Goal: Information Seeking & Learning: Learn about a topic

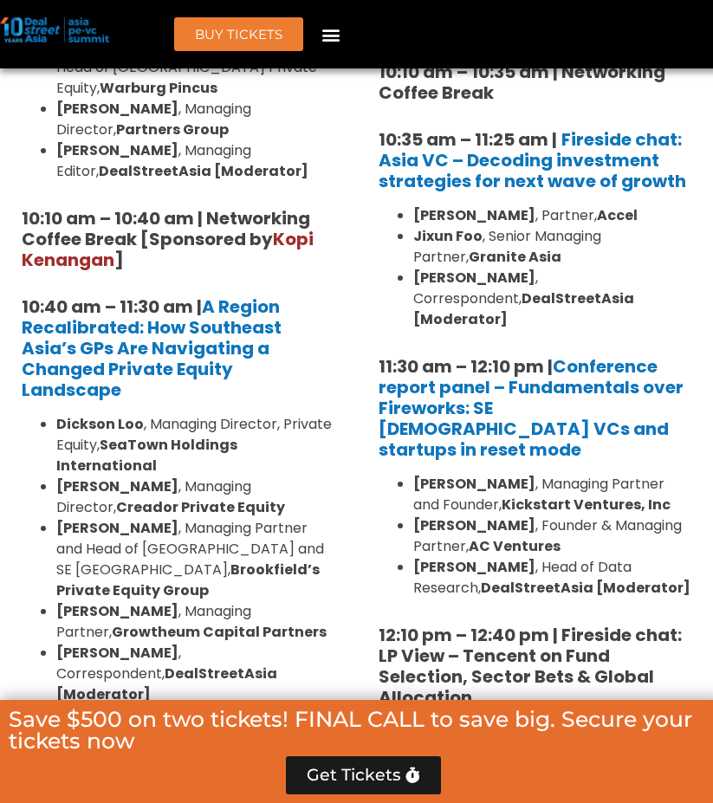
scroll to position [1804, 0]
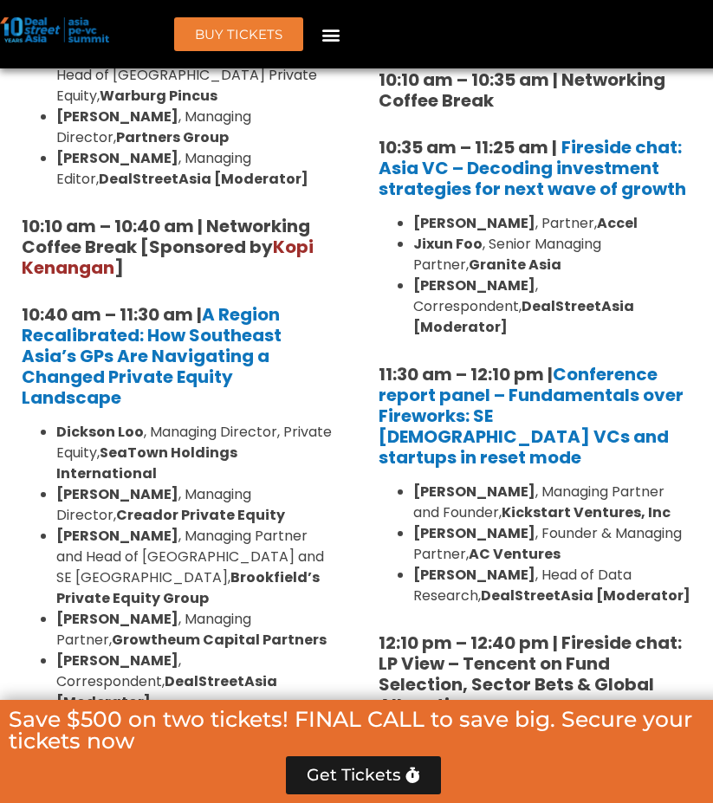
click at [136, 422] on strong "Dickson Loo" at bounding box center [99, 432] width 87 height 20
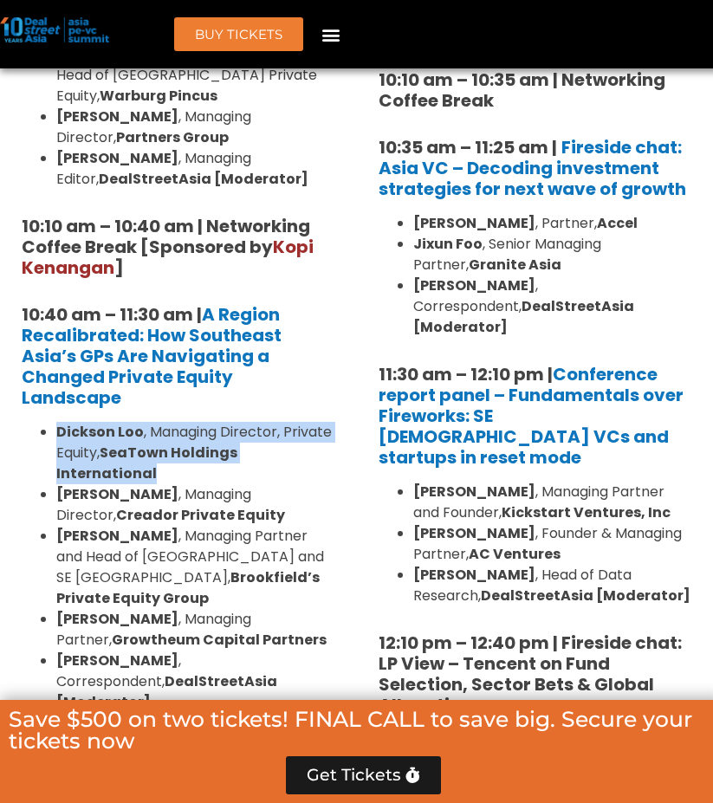
click at [136, 422] on strong "Dickson Loo" at bounding box center [99, 432] width 87 height 20
click at [245, 526] on li "[PERSON_NAME] , Managing Partner and Head of [GEOGRAPHIC_DATA] and [GEOGRAPHIC_…" at bounding box center [195, 567] width 279 height 83
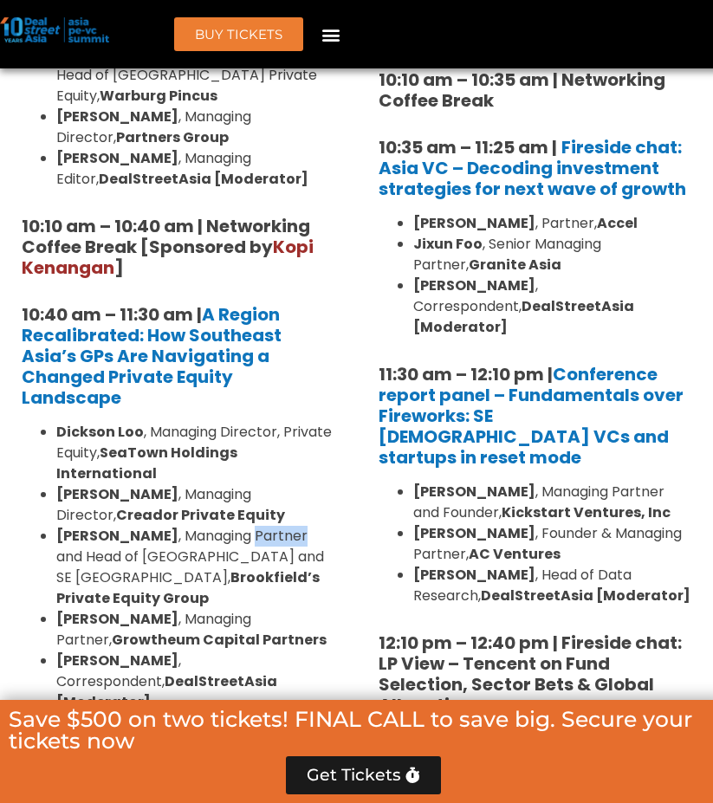
click at [245, 526] on li "[PERSON_NAME] , Managing Partner and Head of [GEOGRAPHIC_DATA] and [GEOGRAPHIC_…" at bounding box center [195, 567] width 279 height 83
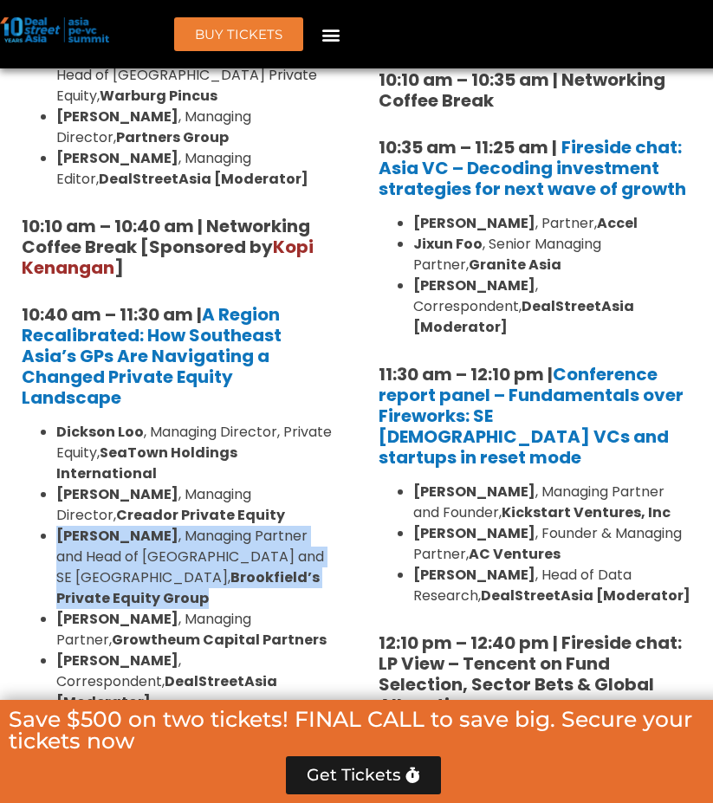
click at [245, 526] on li "[PERSON_NAME] , Managing Partner and Head of [GEOGRAPHIC_DATA] and [GEOGRAPHIC_…" at bounding box center [195, 567] width 279 height 83
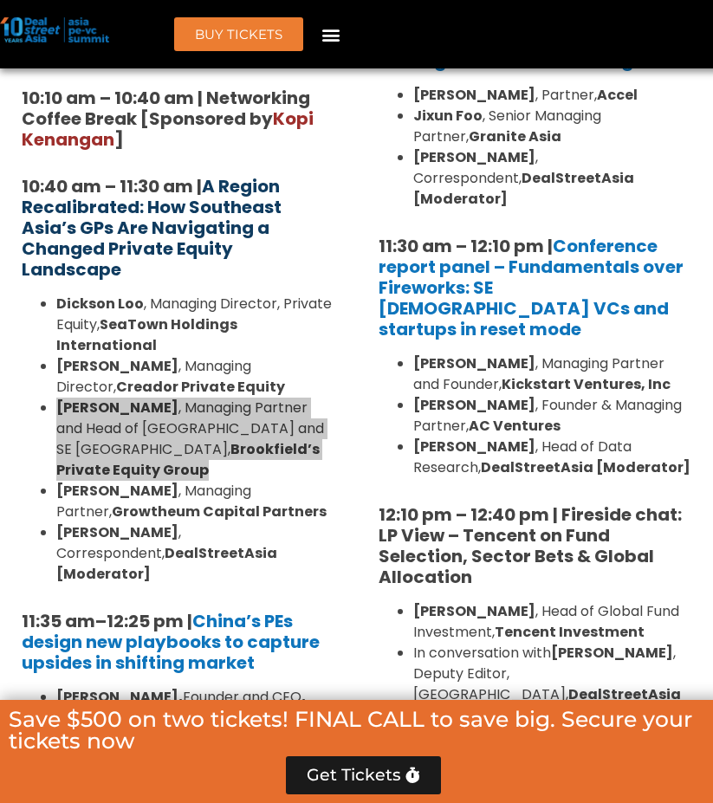
scroll to position [2130, 0]
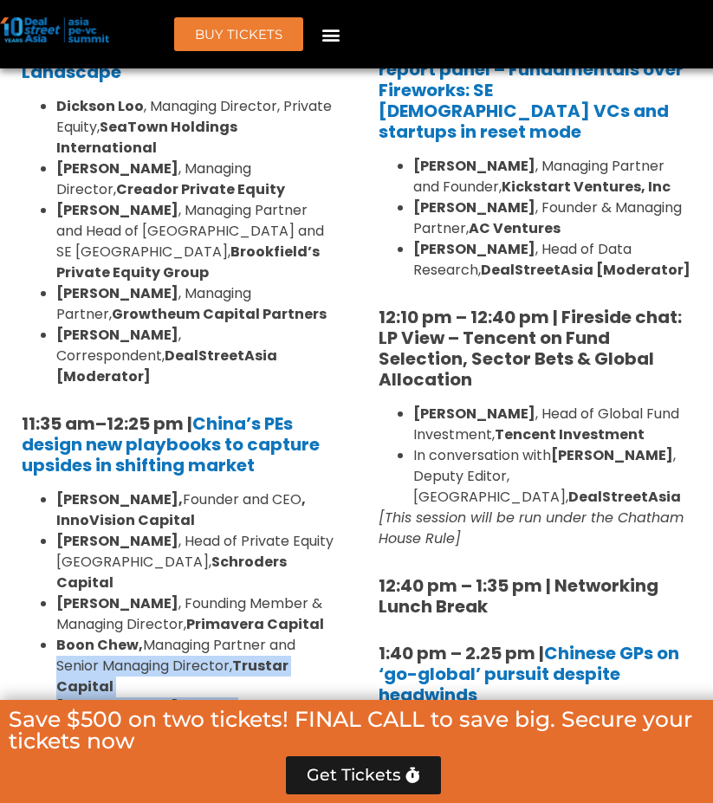
drag, startPoint x: 304, startPoint y: 508, endPoint x: 306, endPoint y: 483, distance: 25.2
click at [306, 489] on ul "[PERSON_NAME], Founder and CEO , InnoVision Capital [PERSON_NAME] , Head of Pri…" at bounding box center [178, 613] width 313 height 249
click at [306, 635] on li "[PERSON_NAME], Managing Partner and Senior Managing Director, Trustar Capital" at bounding box center [195, 666] width 279 height 62
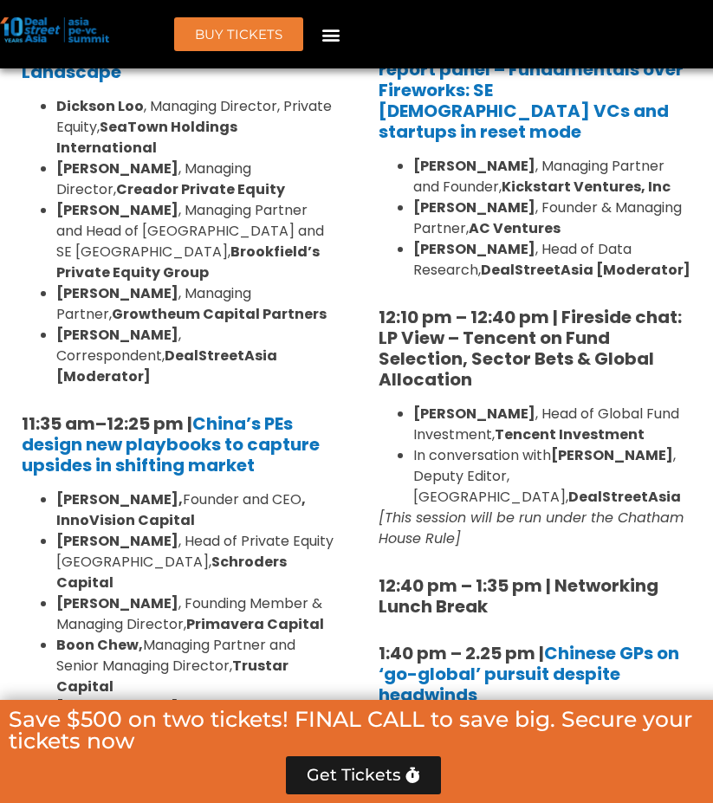
drag, startPoint x: 294, startPoint y: 488, endPoint x: 316, endPoint y: 537, distance: 53.1
click at [316, 635] on li "[PERSON_NAME], Managing Partner and Senior Managing Director, Trustar Capital" at bounding box center [195, 666] width 279 height 62
drag, startPoint x: 310, startPoint y: 530, endPoint x: 298, endPoint y: 472, distance: 59.3
click at [298, 489] on ul "[PERSON_NAME], Founder and CEO , InnoVision Capital [PERSON_NAME] , Head of Pri…" at bounding box center [178, 613] width 313 height 249
click at [214, 489] on li "[PERSON_NAME], Founder and CEO , InnoVision Capital" at bounding box center [195, 510] width 279 height 42
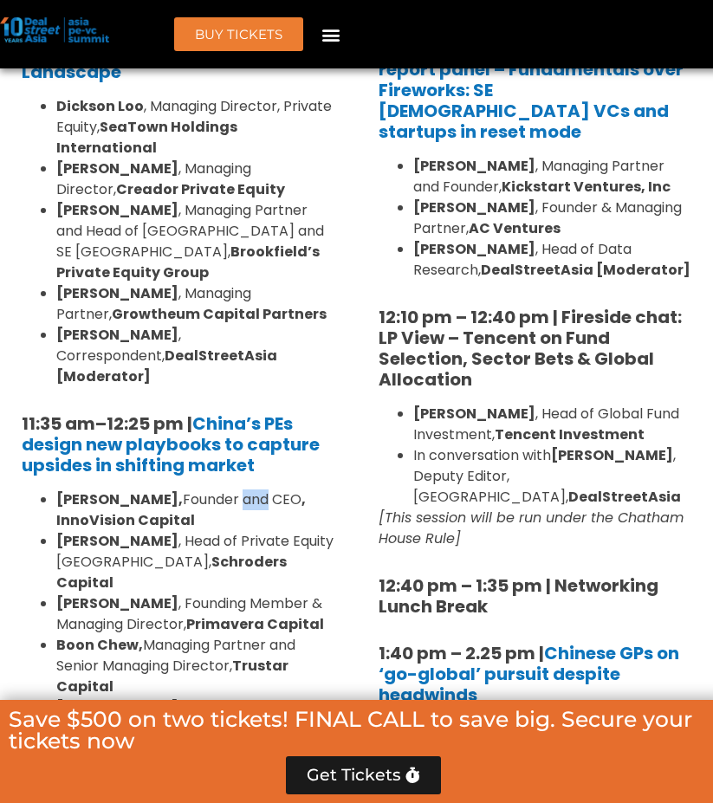
click at [214, 489] on li "[PERSON_NAME], Founder and CEO , InnoVision Capital" at bounding box center [195, 510] width 279 height 42
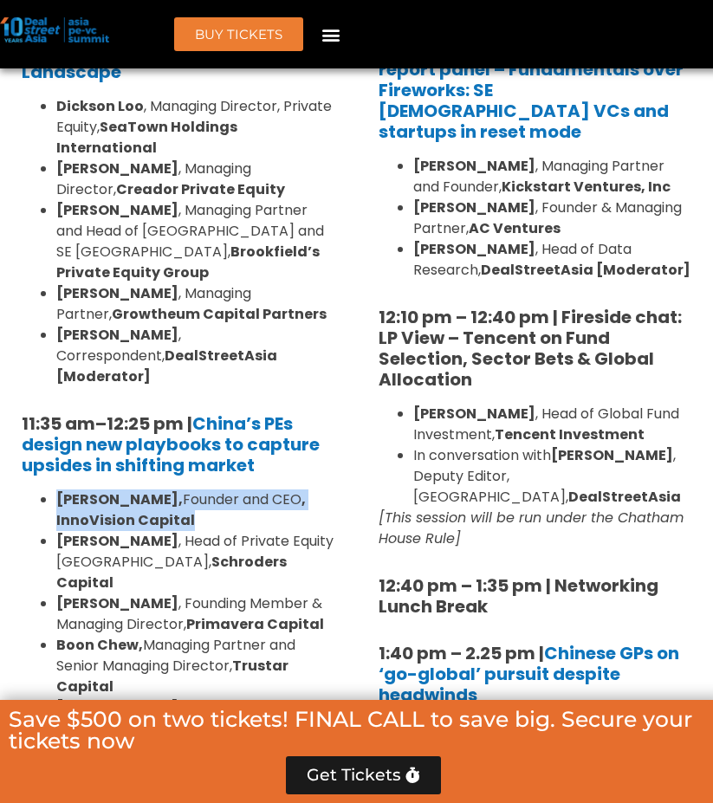
click at [214, 489] on li "[PERSON_NAME], Founder and CEO , InnoVision Capital" at bounding box center [195, 510] width 279 height 42
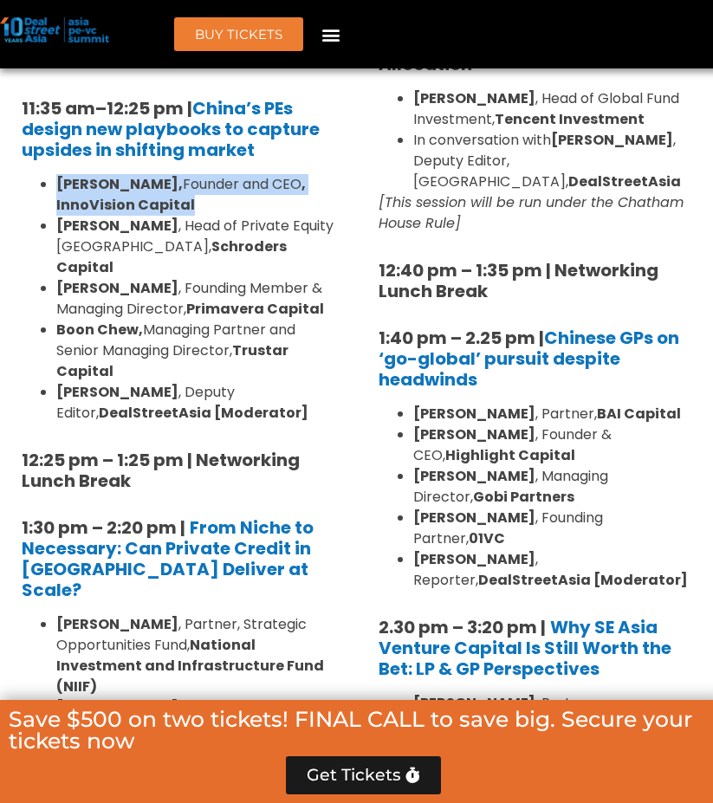
scroll to position [2446, 0]
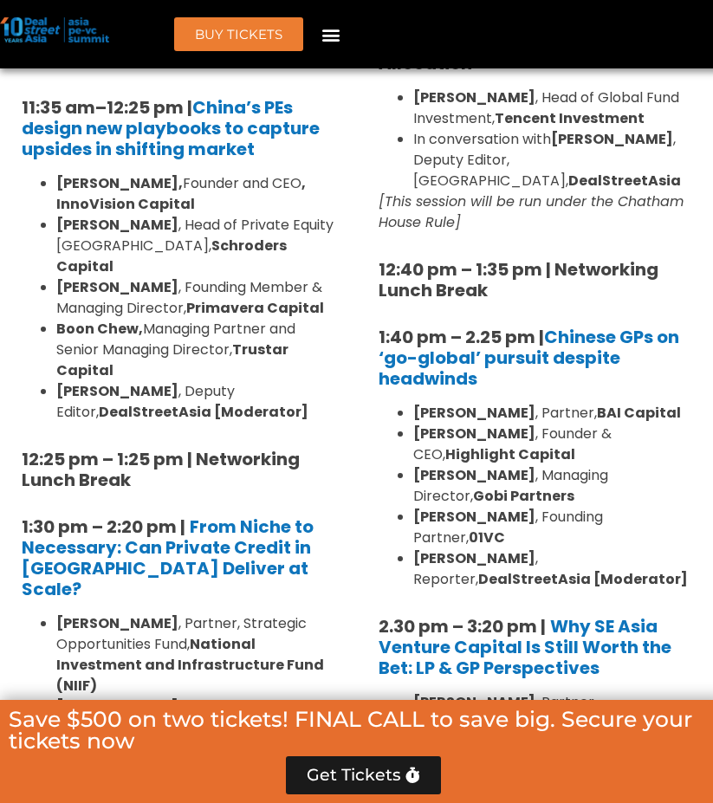
click at [297, 613] on li "[PERSON_NAME] , Partner, Strategic Opportunities Fund, National Investment and …" at bounding box center [195, 654] width 279 height 83
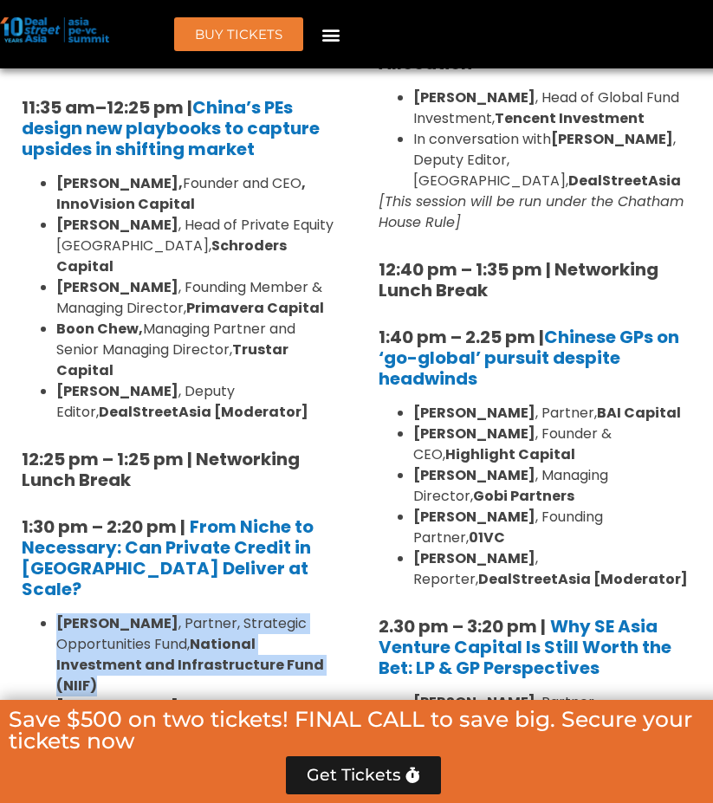
click at [297, 613] on li "[PERSON_NAME] , Partner, Strategic Opportunities Fund, National Investment and …" at bounding box center [195, 654] width 279 height 83
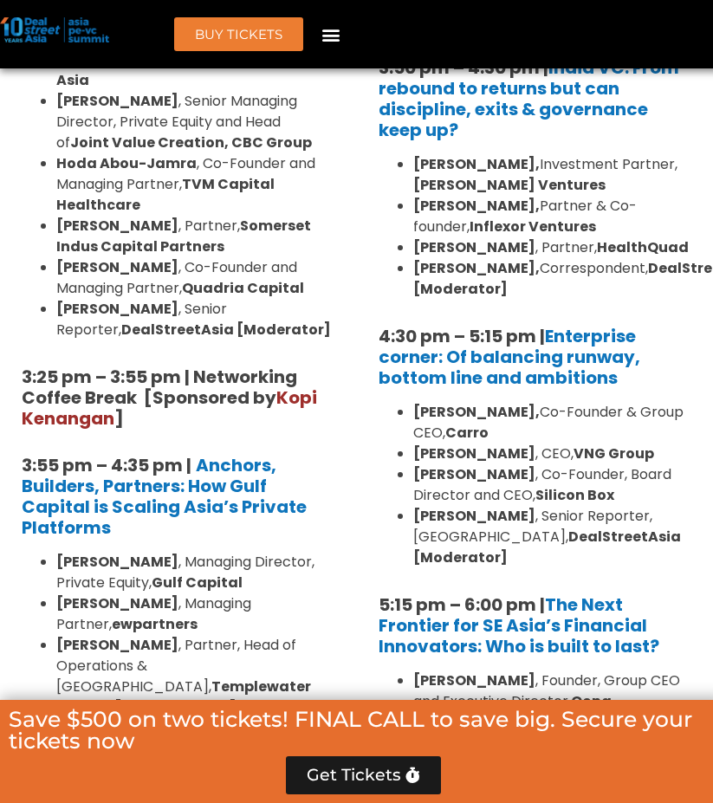
scroll to position [3653, 0]
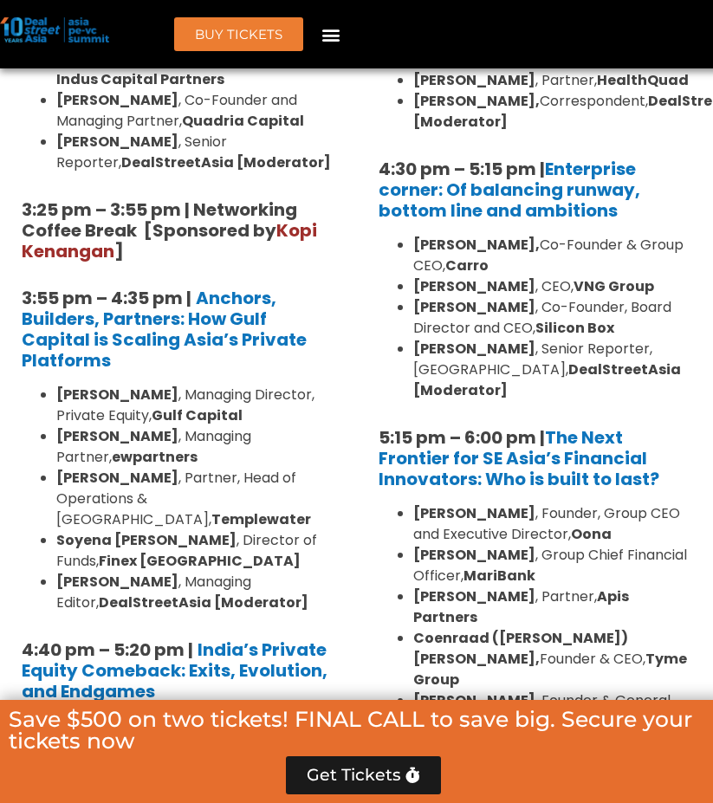
drag, startPoint x: 245, startPoint y: 576, endPoint x: 256, endPoint y: 587, distance: 15.9
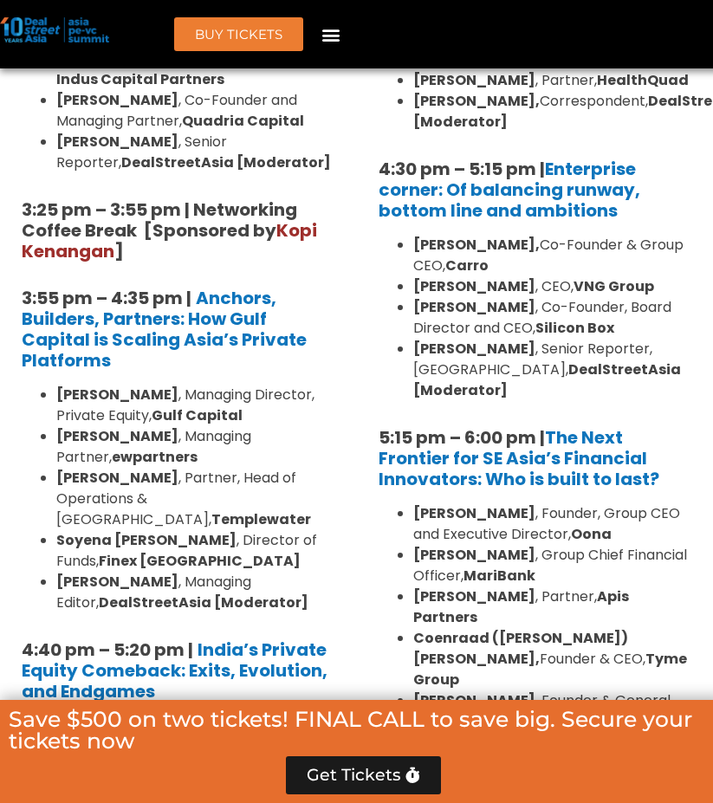
drag, startPoint x: 256, startPoint y: 587, endPoint x: 260, endPoint y: 560, distance: 27.1
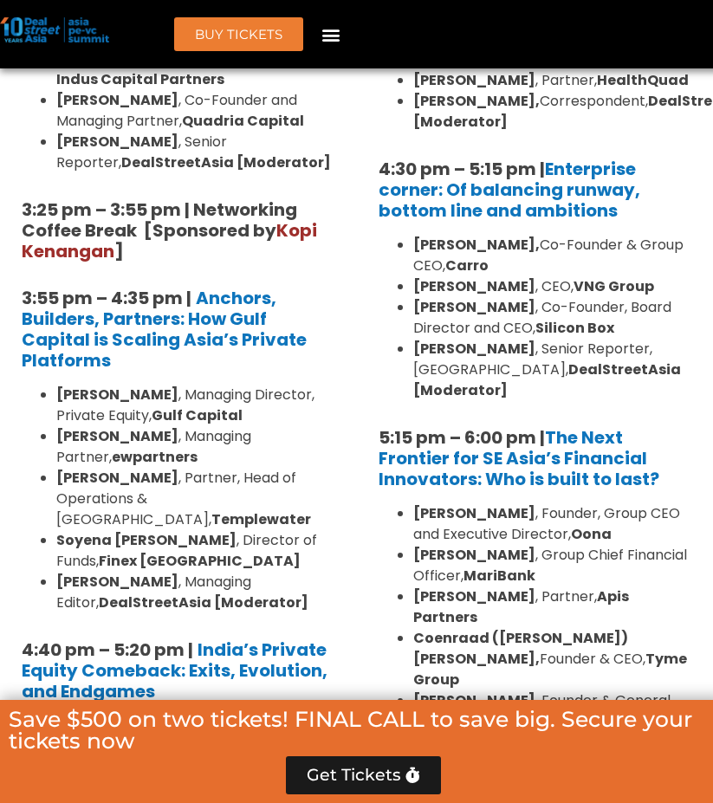
drag, startPoint x: 240, startPoint y: 573, endPoint x: 249, endPoint y: 585, distance: 14.2
drag, startPoint x: 248, startPoint y: 585, endPoint x: 240, endPoint y: 568, distance: 18.2
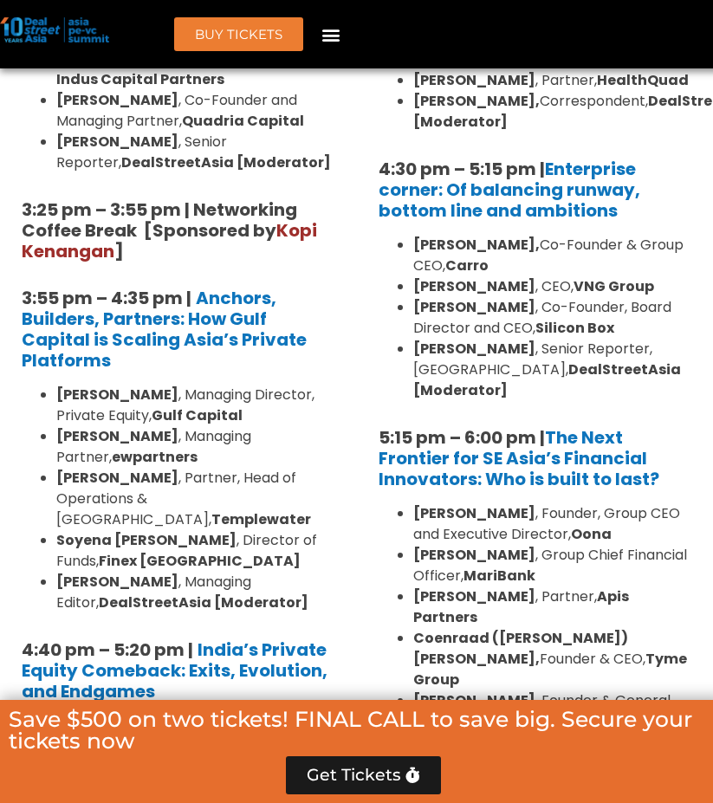
drag, startPoint x: 240, startPoint y: 568, endPoint x: 247, endPoint y: 584, distance: 17.1
drag, startPoint x: 246, startPoint y: 583, endPoint x: 237, endPoint y: 566, distance: 18.6
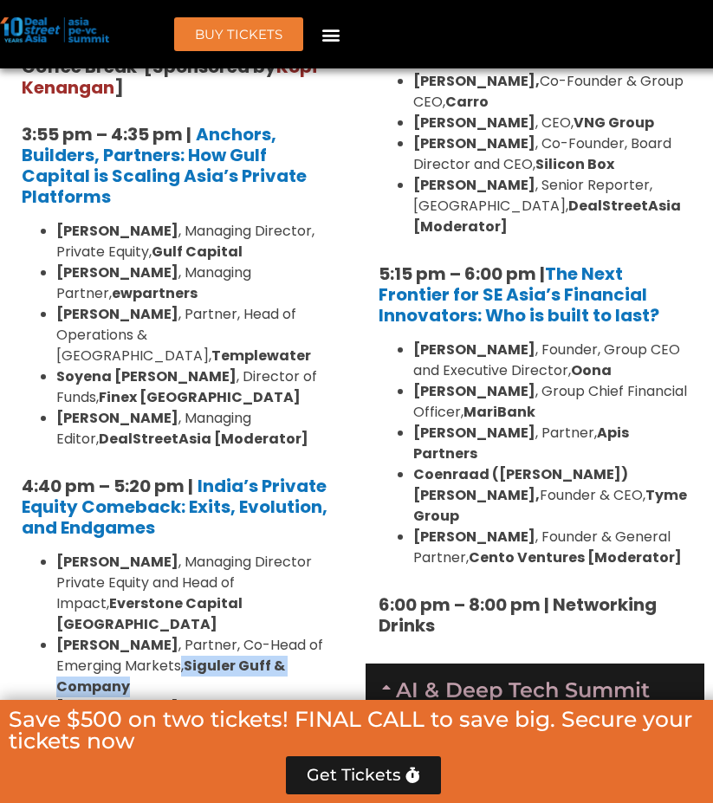
scroll to position [3697, 0]
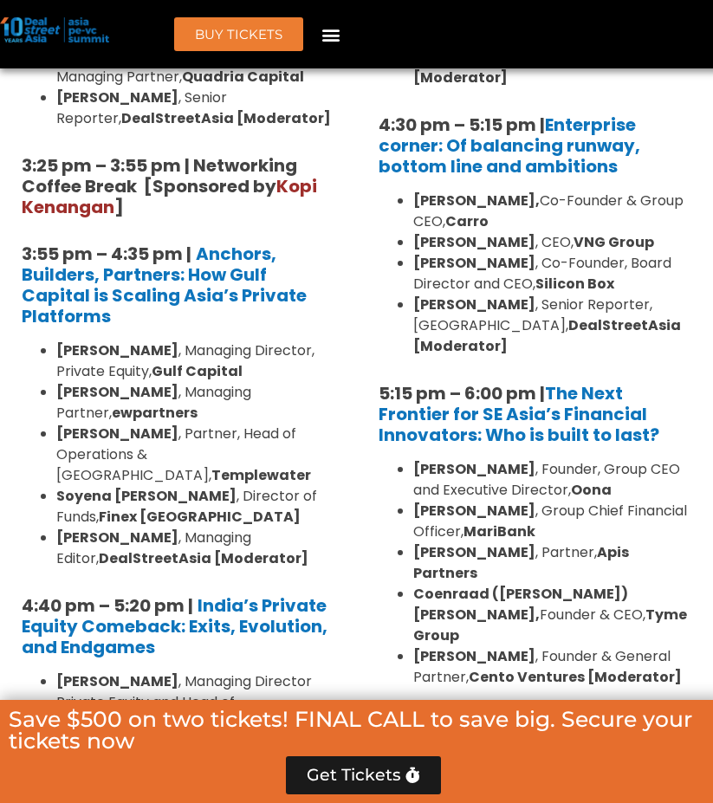
drag, startPoint x: 219, startPoint y: 484, endPoint x: 253, endPoint y: 572, distance: 93.8
click at [253, 671] on ul "[PERSON_NAME] , Managing Director Private Equity and Head of Impact, Everstone …" at bounding box center [178, 816] width 313 height 291
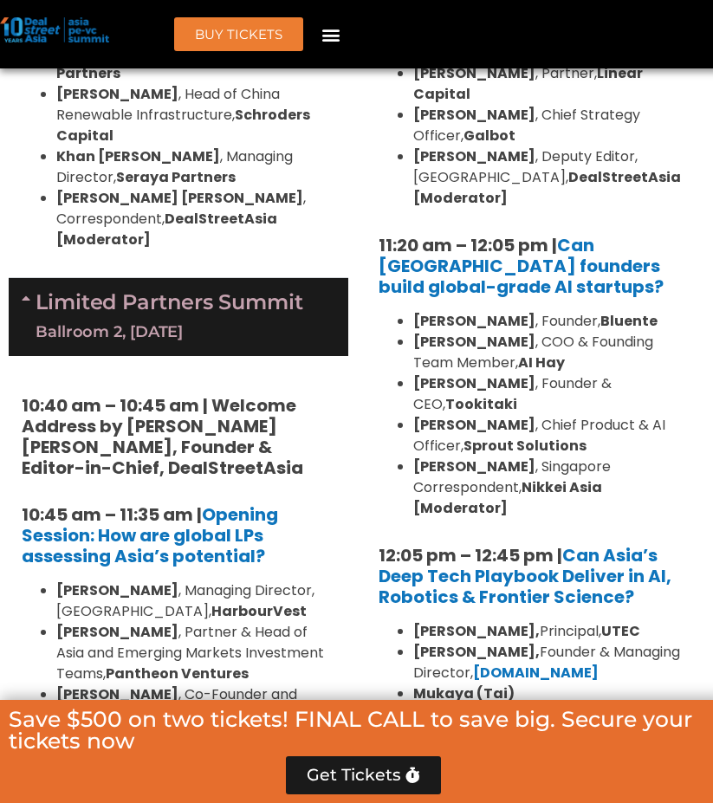
scroll to position [4770, 0]
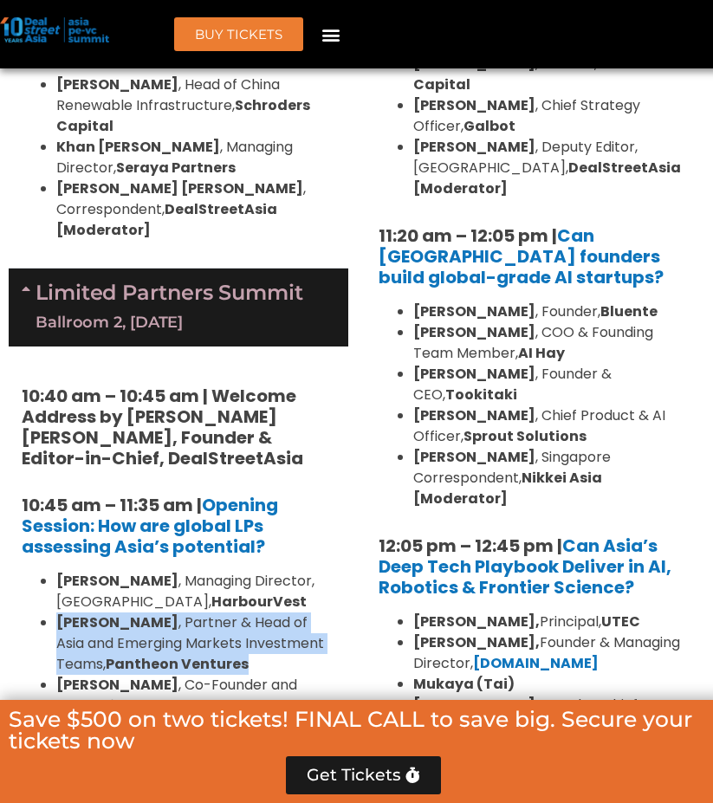
drag, startPoint x: 57, startPoint y: 301, endPoint x: 320, endPoint y: 338, distance: 264.9
click at [320, 612] on li "[PERSON_NAME] , Partner & Head of Asia and Emerging Markets Investment Teams, P…" at bounding box center [195, 643] width 279 height 62
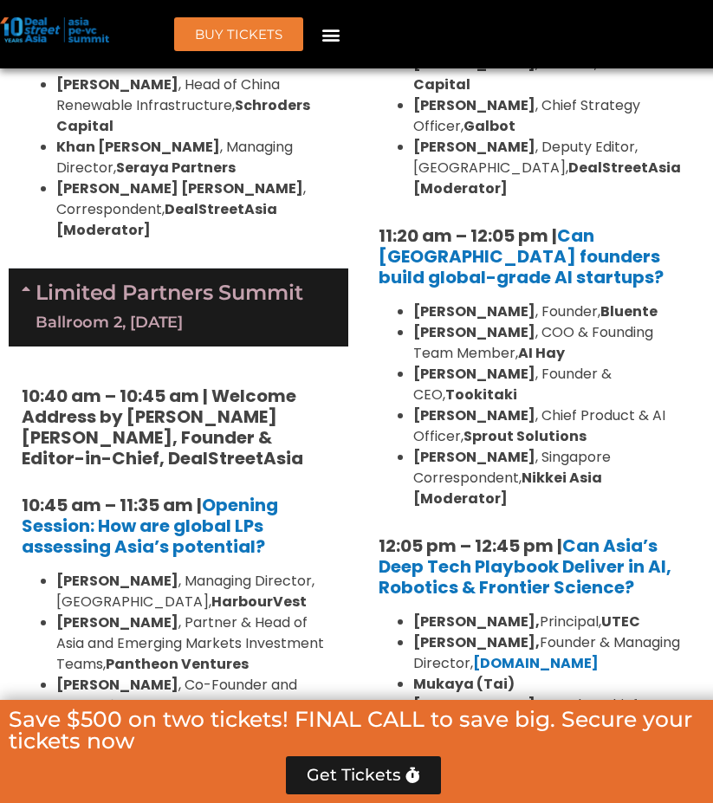
click at [299, 716] on li "[PERSON_NAME] , Managing Director, Future Standard" at bounding box center [195, 737] width 279 height 42
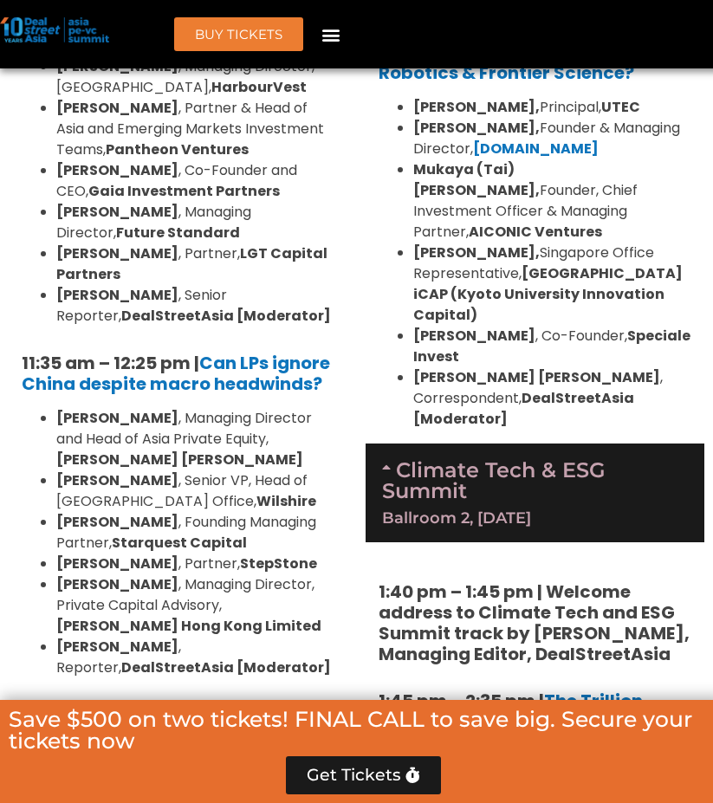
scroll to position [5439, 0]
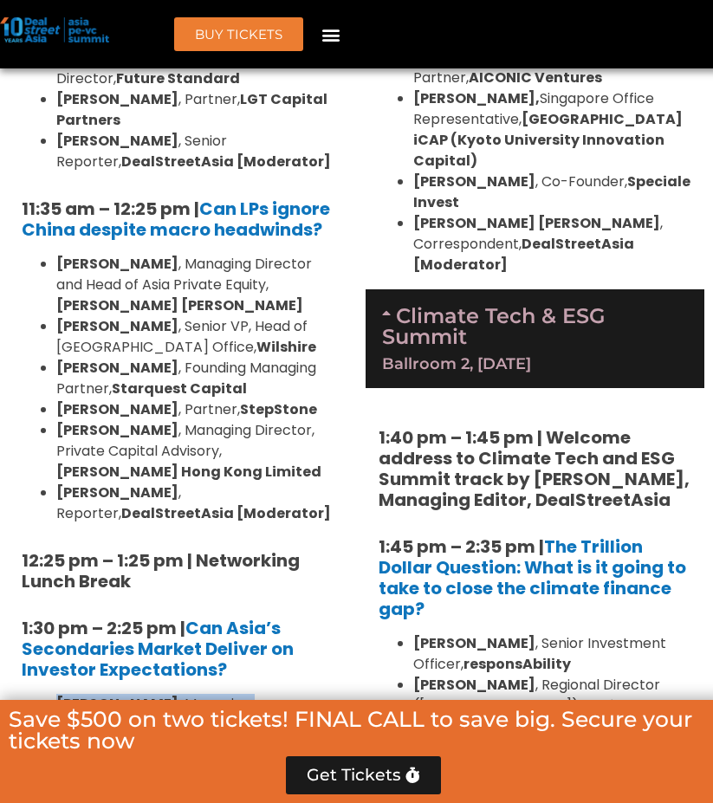
drag, startPoint x: 54, startPoint y: 397, endPoint x: 303, endPoint y: 487, distance: 264.9
click at [303, 694] on ul "[PERSON_NAME] , Managing Director, Flexstone Partners [PERSON_NAME] , Principal…" at bounding box center [178, 808] width 313 height 229
click at [303, 777] on strong "Bee Alternatives Ltd. ([MEDICAL_DATA])" at bounding box center [193, 797] width 275 height 41
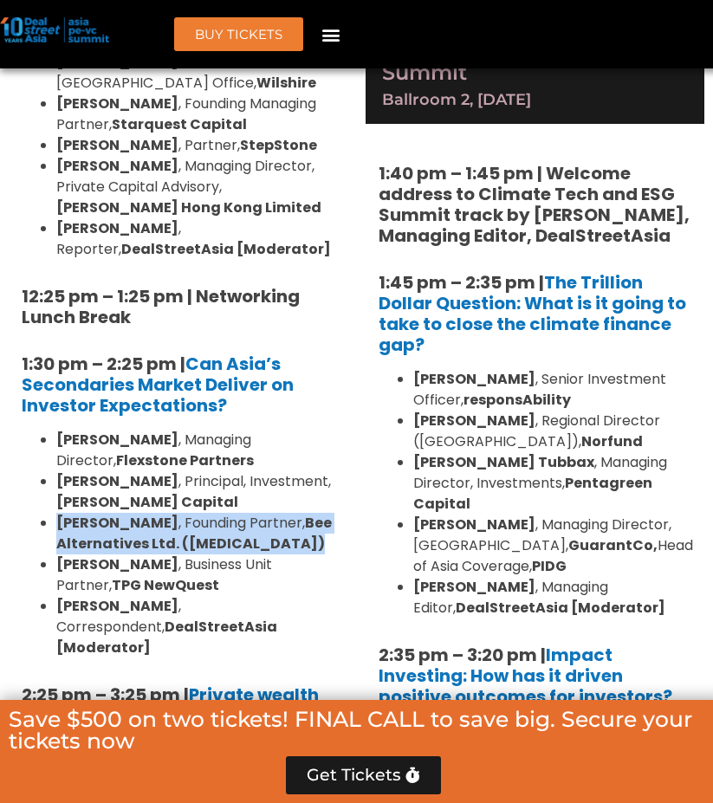
scroll to position [5787, 0]
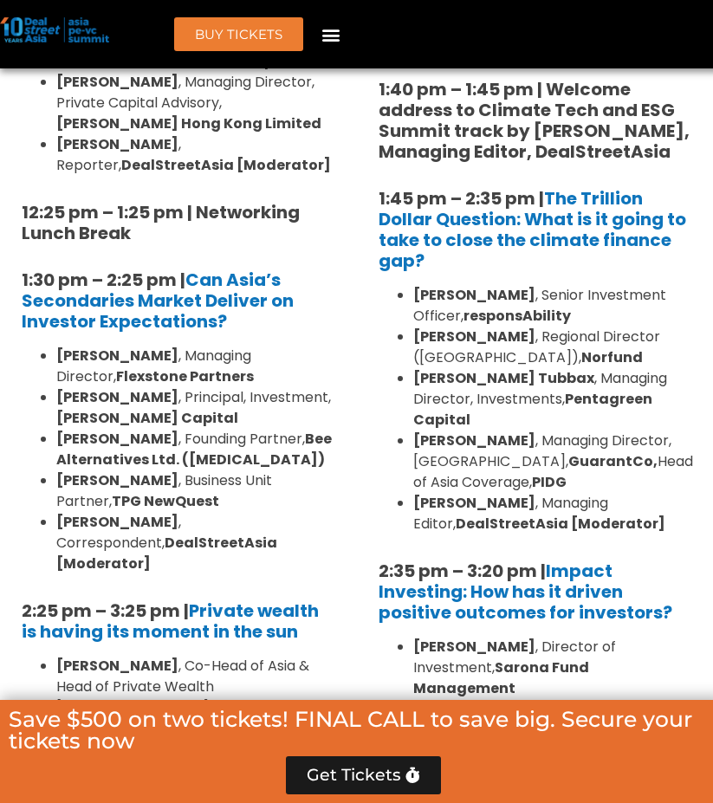
drag, startPoint x: 294, startPoint y: 586, endPoint x: 254, endPoint y: 563, distance: 46.9
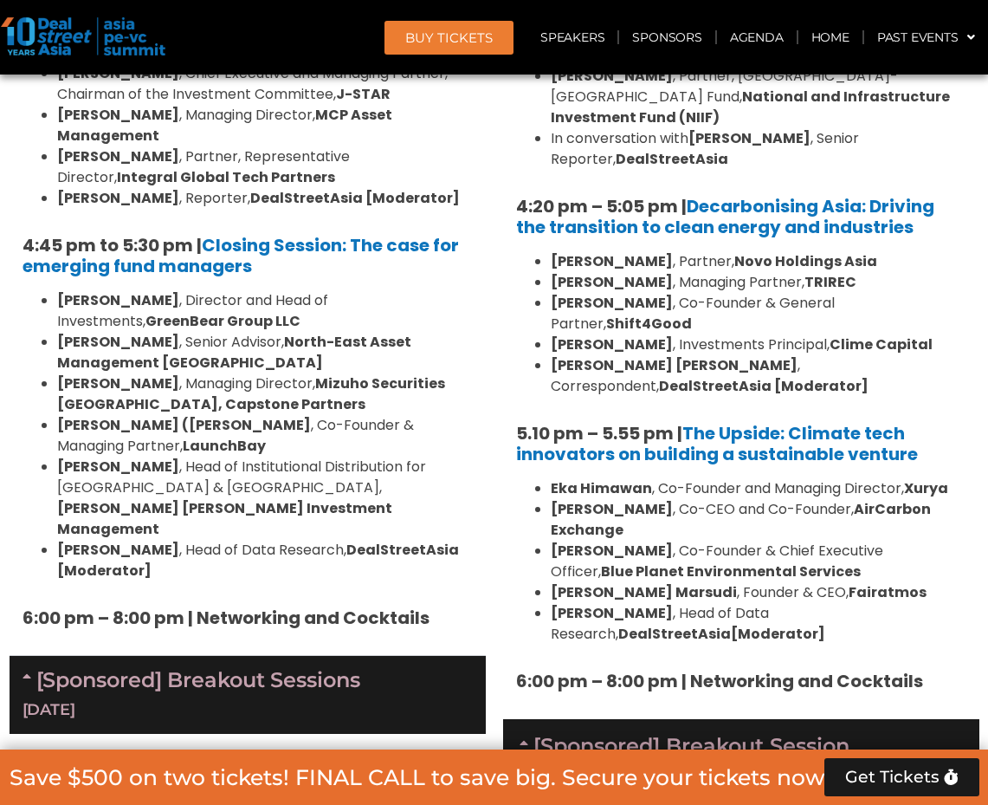
scroll to position [5664, 0]
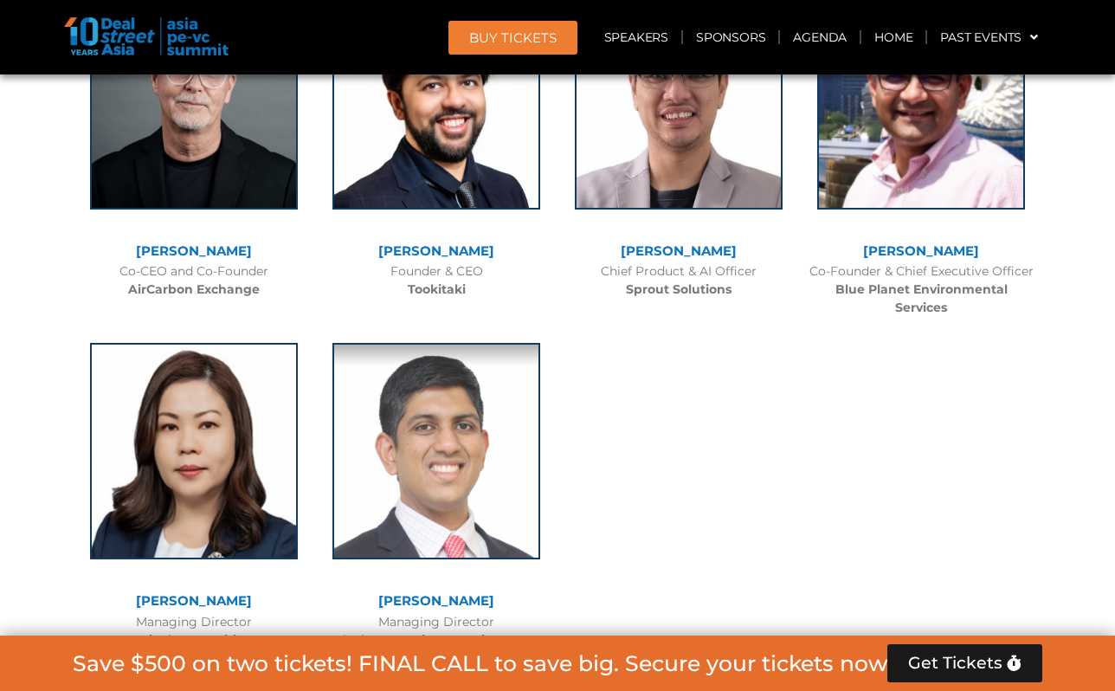
scroll to position [12150, 0]
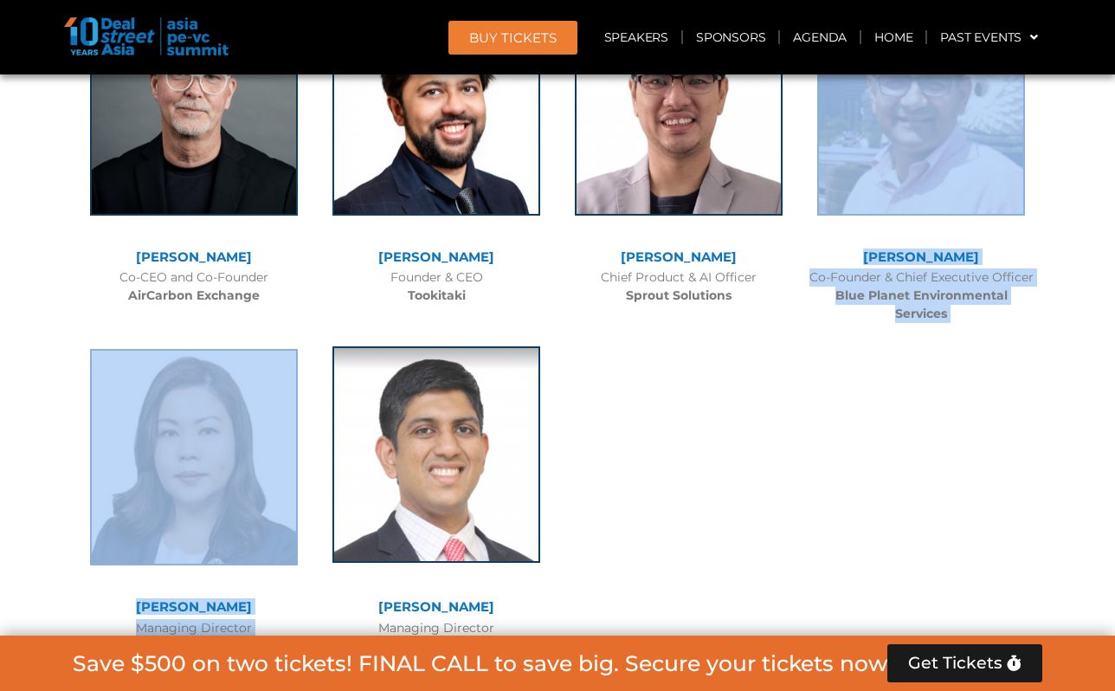
drag, startPoint x: 643, startPoint y: 281, endPoint x: 402, endPoint y: 280, distance: 241.6
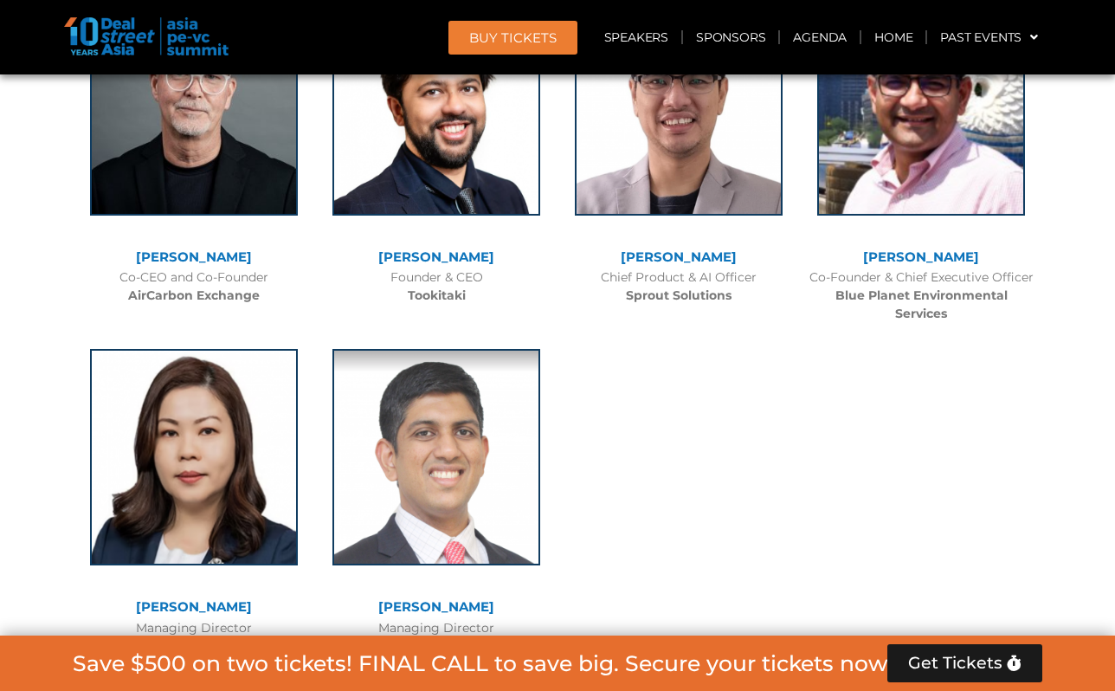
click at [550, 332] on div "Aravind Krishnan Managing Director Blackstone Private Equity Group" at bounding box center [436, 498] width 242 height 333
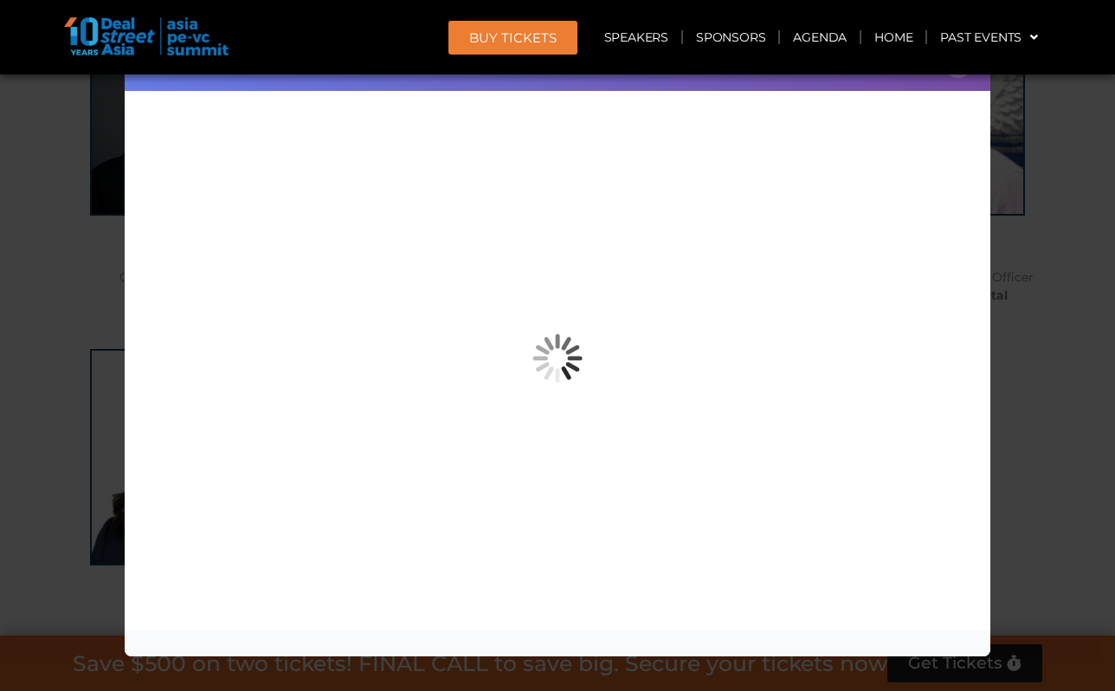
click at [1070, 153] on div "Speaker Profile ×" at bounding box center [557, 345] width 1115 height 691
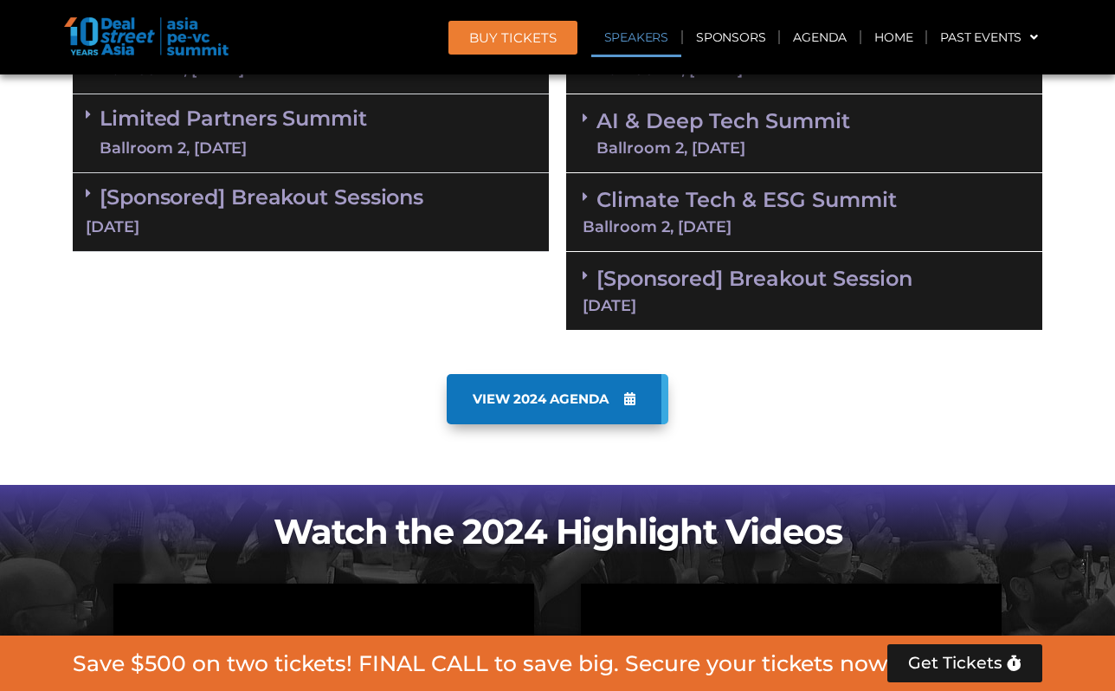
scroll to position [970, 0]
